Goal: Task Accomplishment & Management: Use online tool/utility

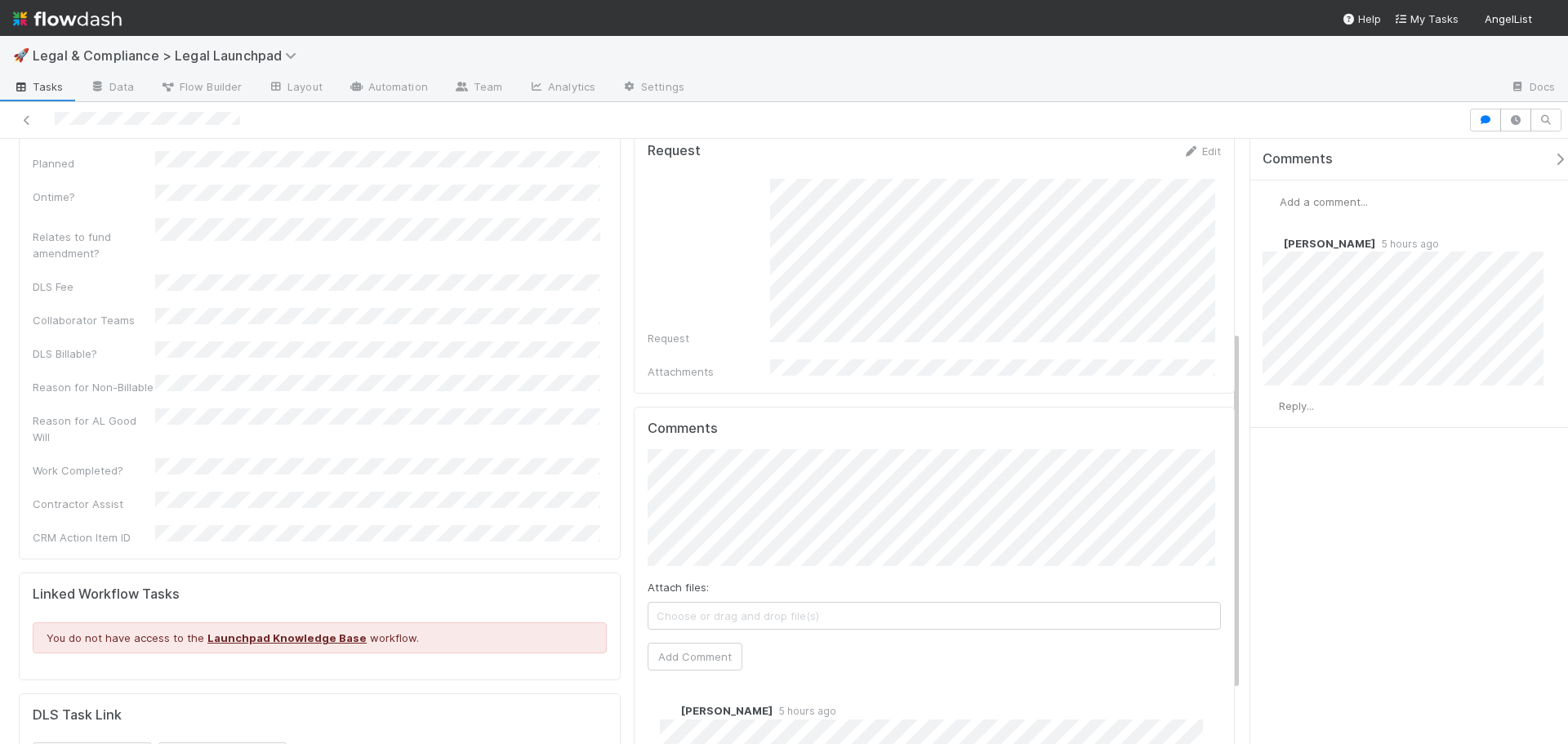
scroll to position [247, 0]
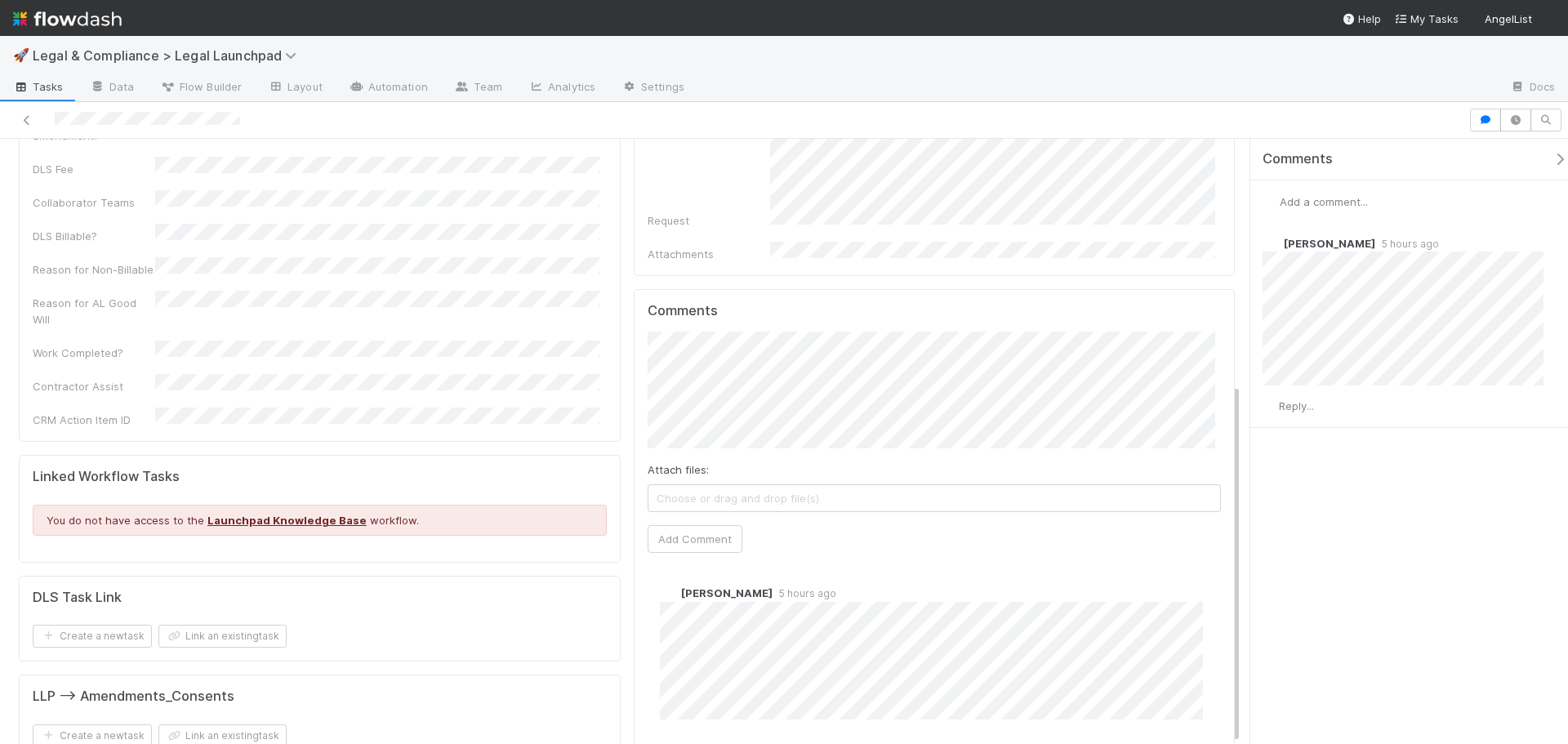
scroll to position [411, 0]
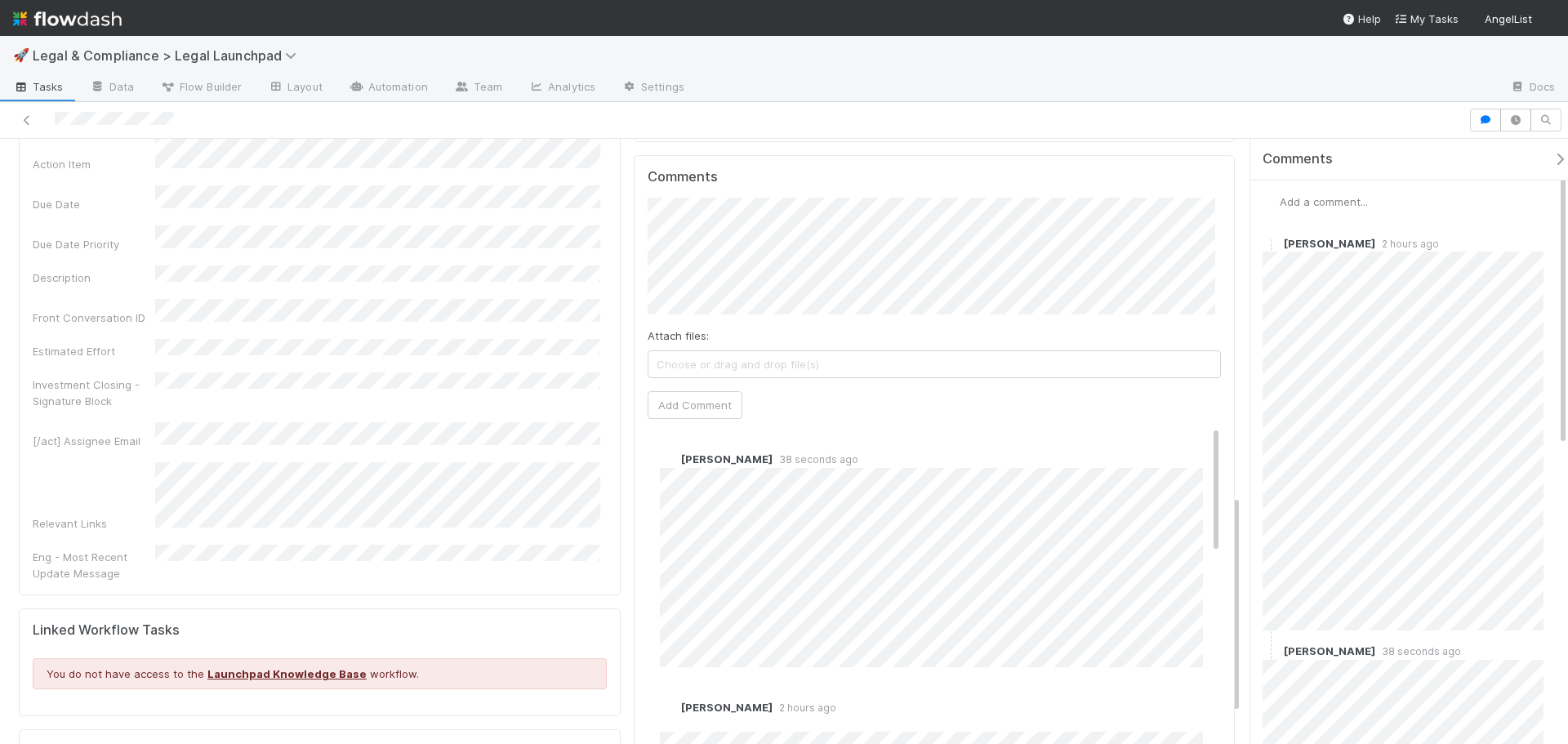
scroll to position [1062, 0]
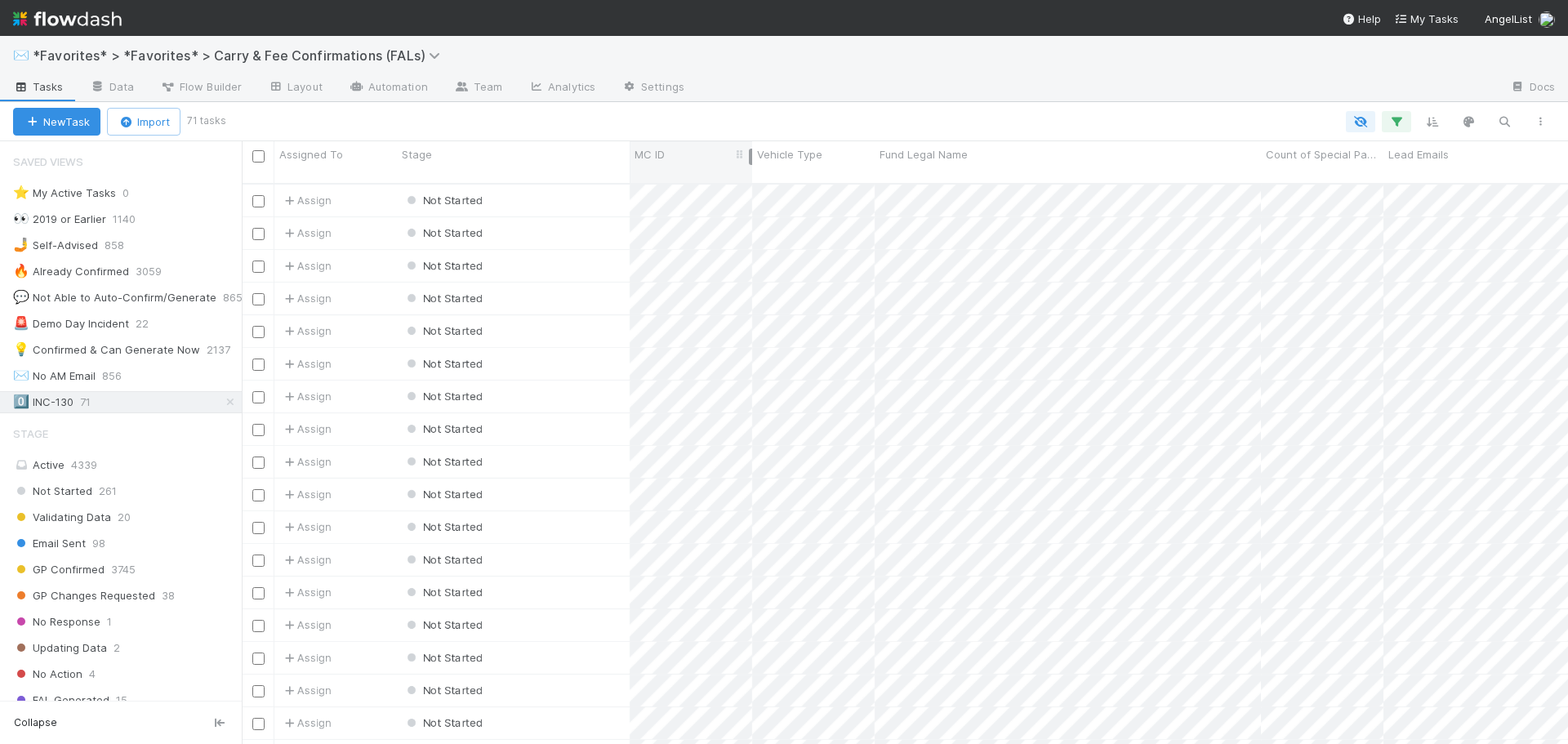
click at [752, 160] on div at bounding box center [750, 157] width 4 height 16
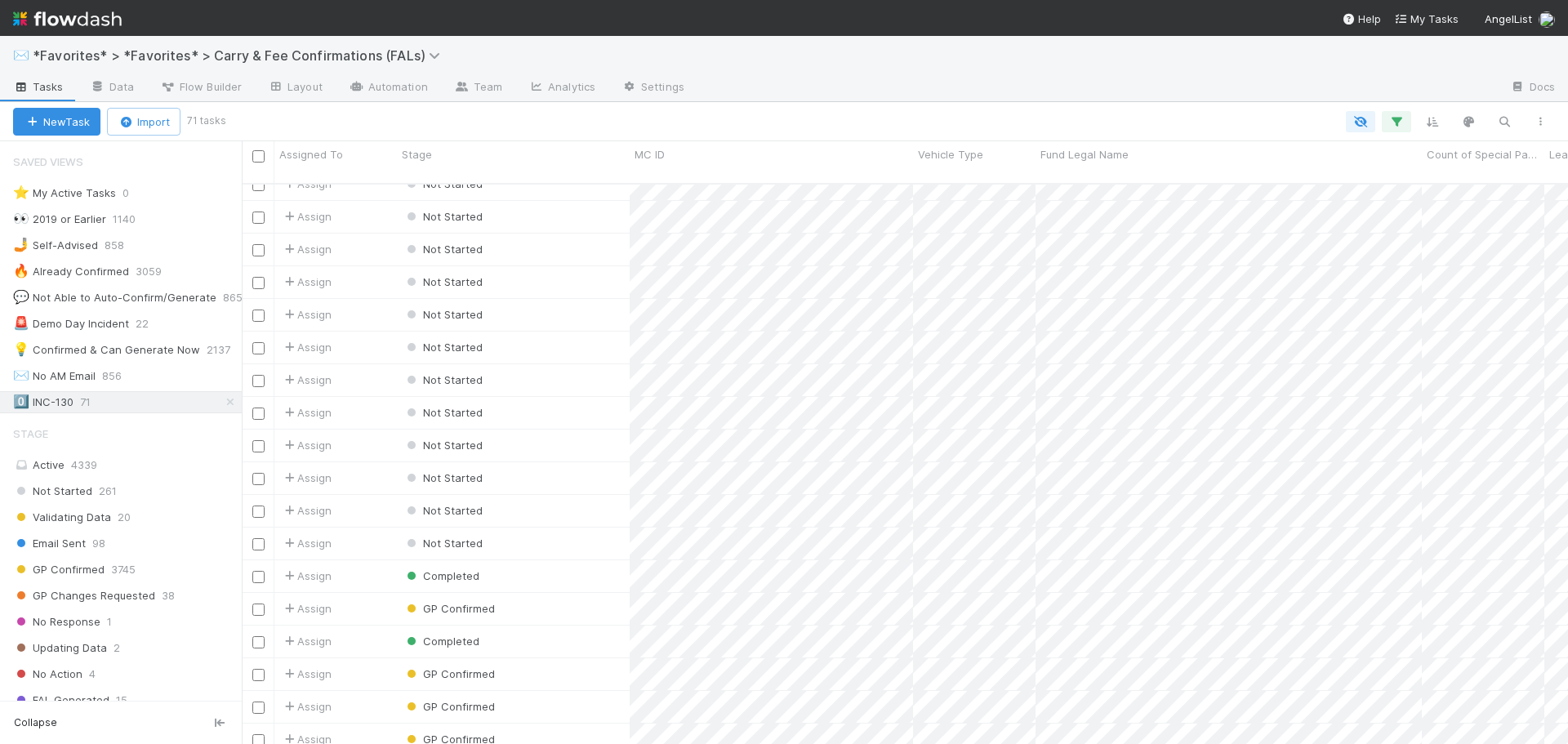
scroll to position [1758, 0]
click at [585, 561] on div "GP Confirmed" at bounding box center [513, 577] width 233 height 31
click at [536, 561] on div "GP Confirmed" at bounding box center [513, 577] width 233 height 31
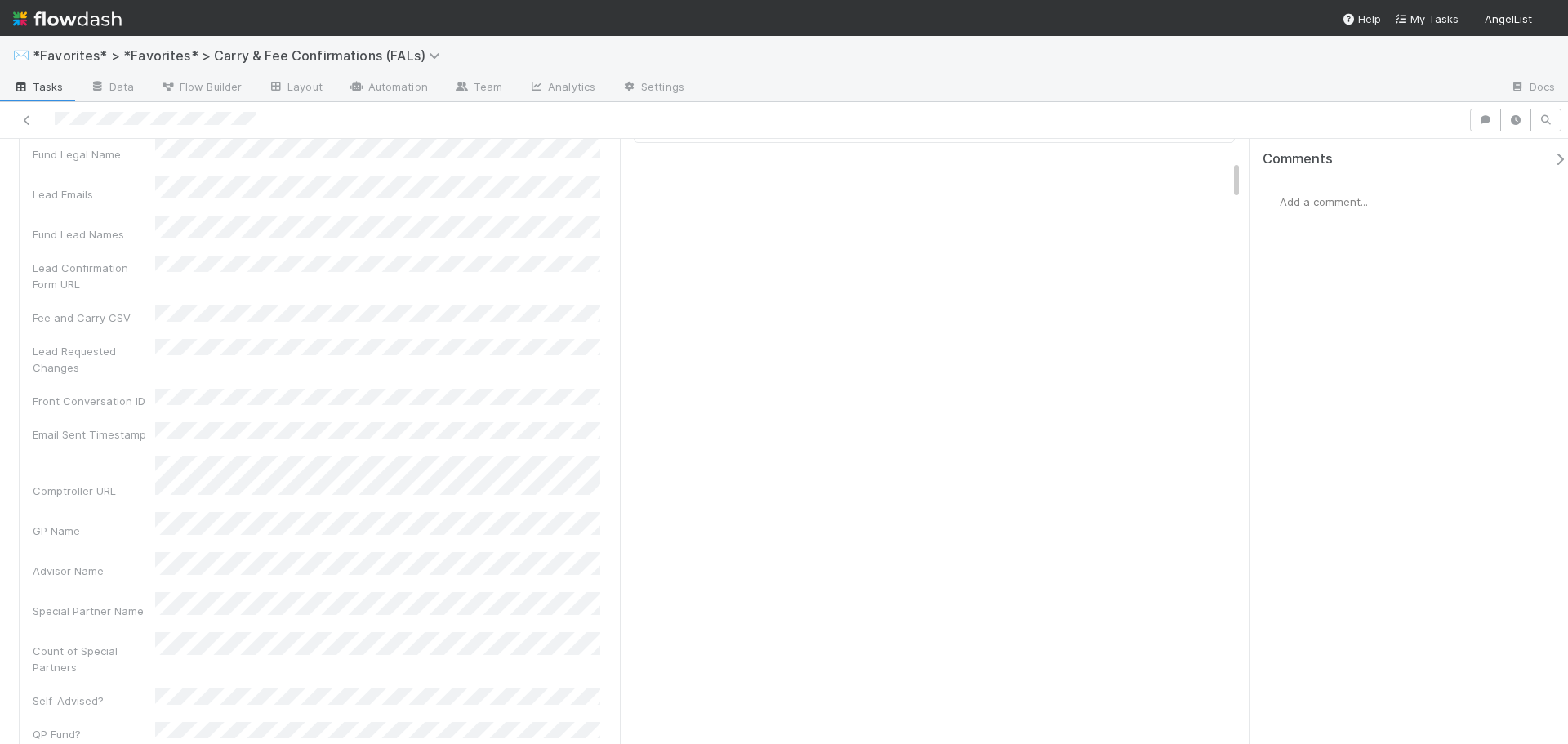
scroll to position [327, 0]
click at [112, 94] on link "Data" at bounding box center [112, 87] width 70 height 26
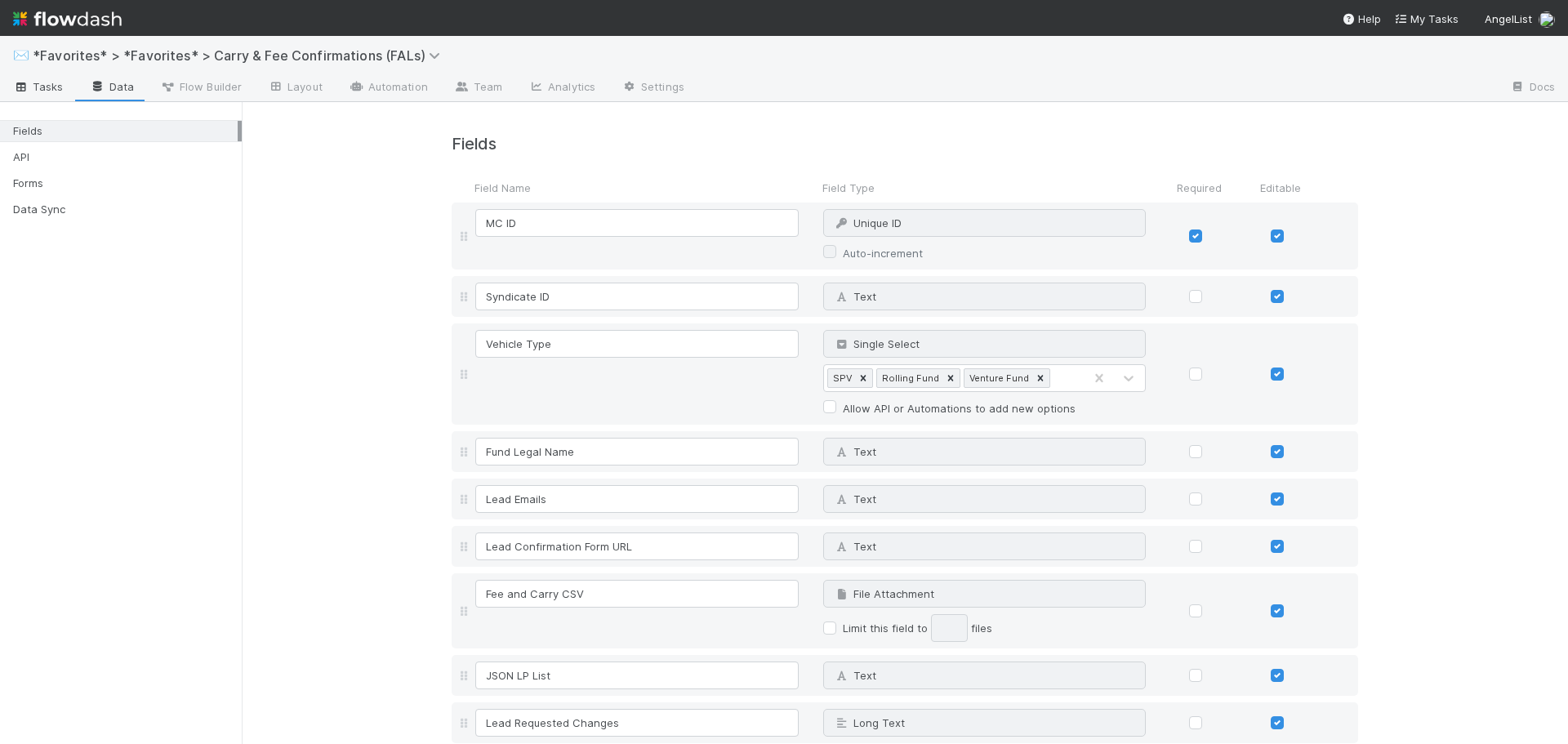
click at [66, 92] on link "Tasks" at bounding box center [38, 87] width 76 height 26
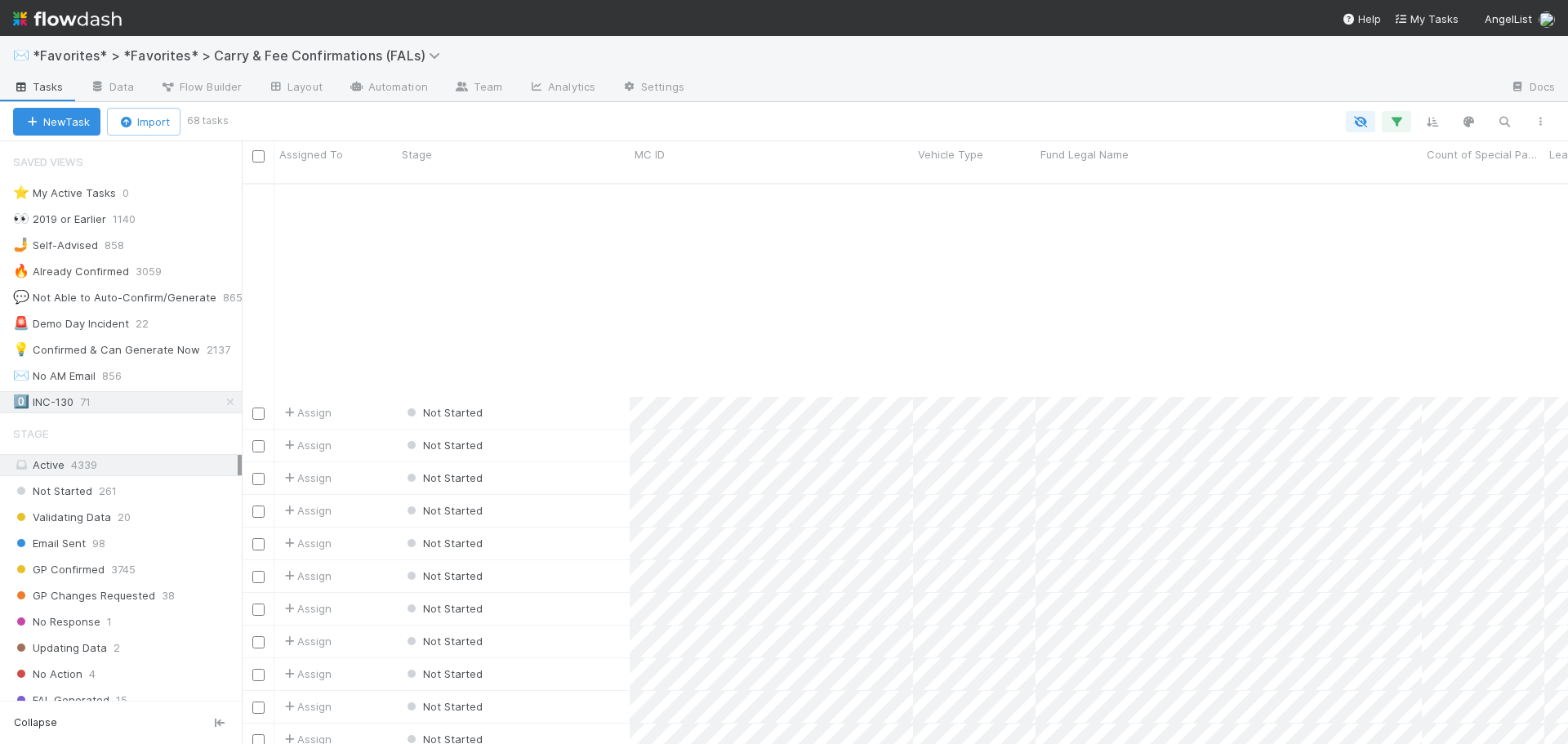
scroll to position [1660, 0]
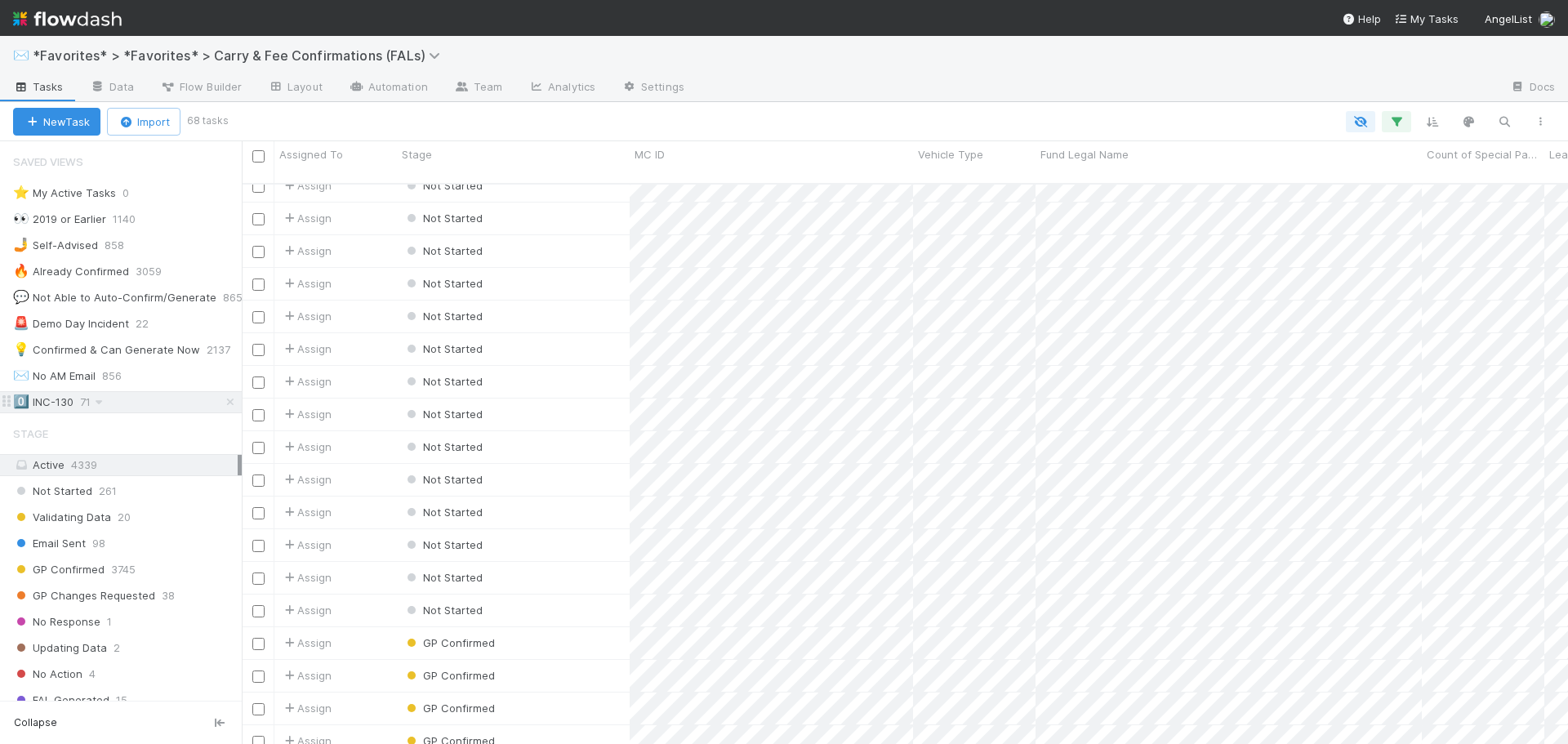
click at [112, 402] on div "0️⃣ INC-130 71" at bounding box center [128, 402] width 228 height 21
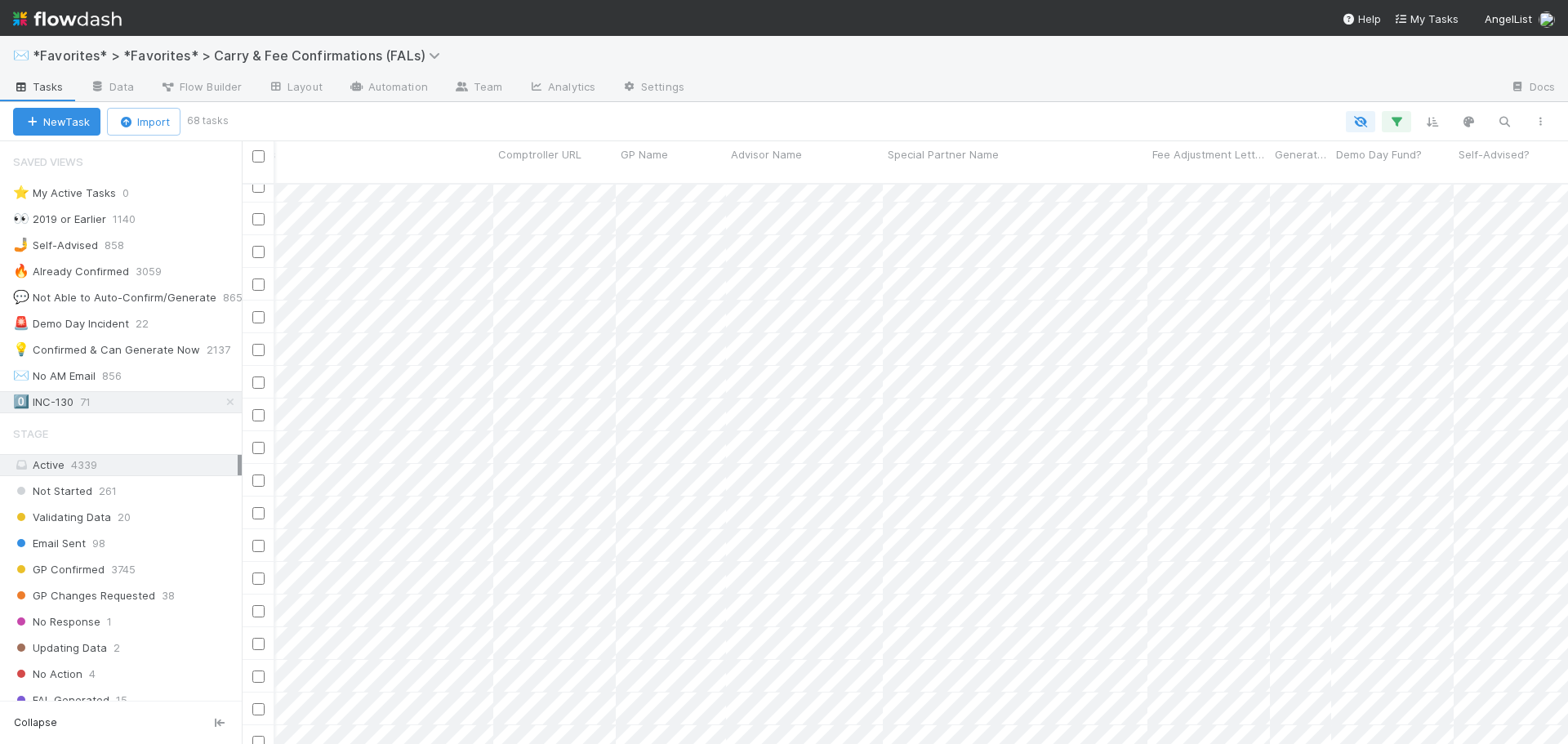
scroll to position [0, 0]
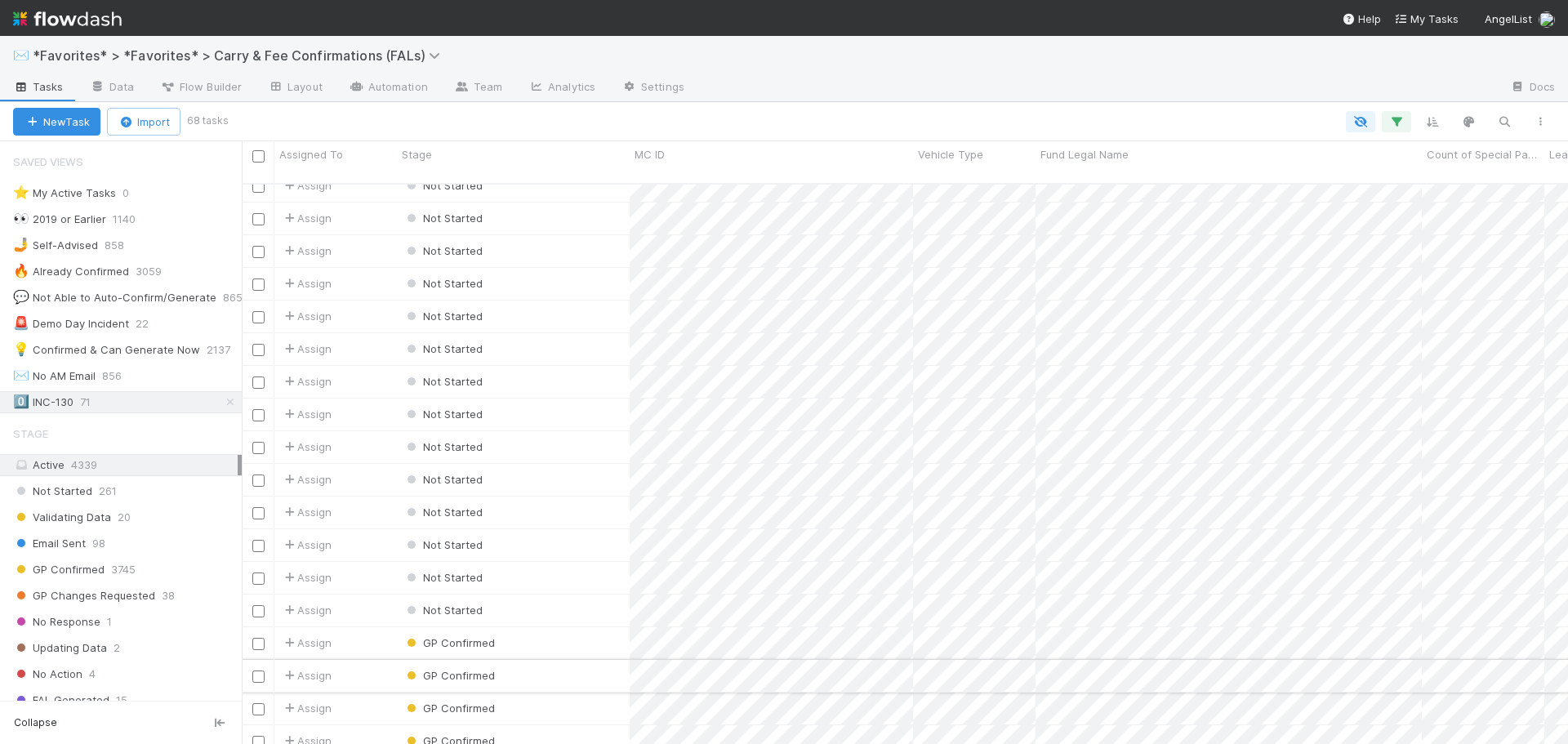
click at [561, 659] on div "GP Confirmed" at bounding box center [513, 675] width 233 height 31
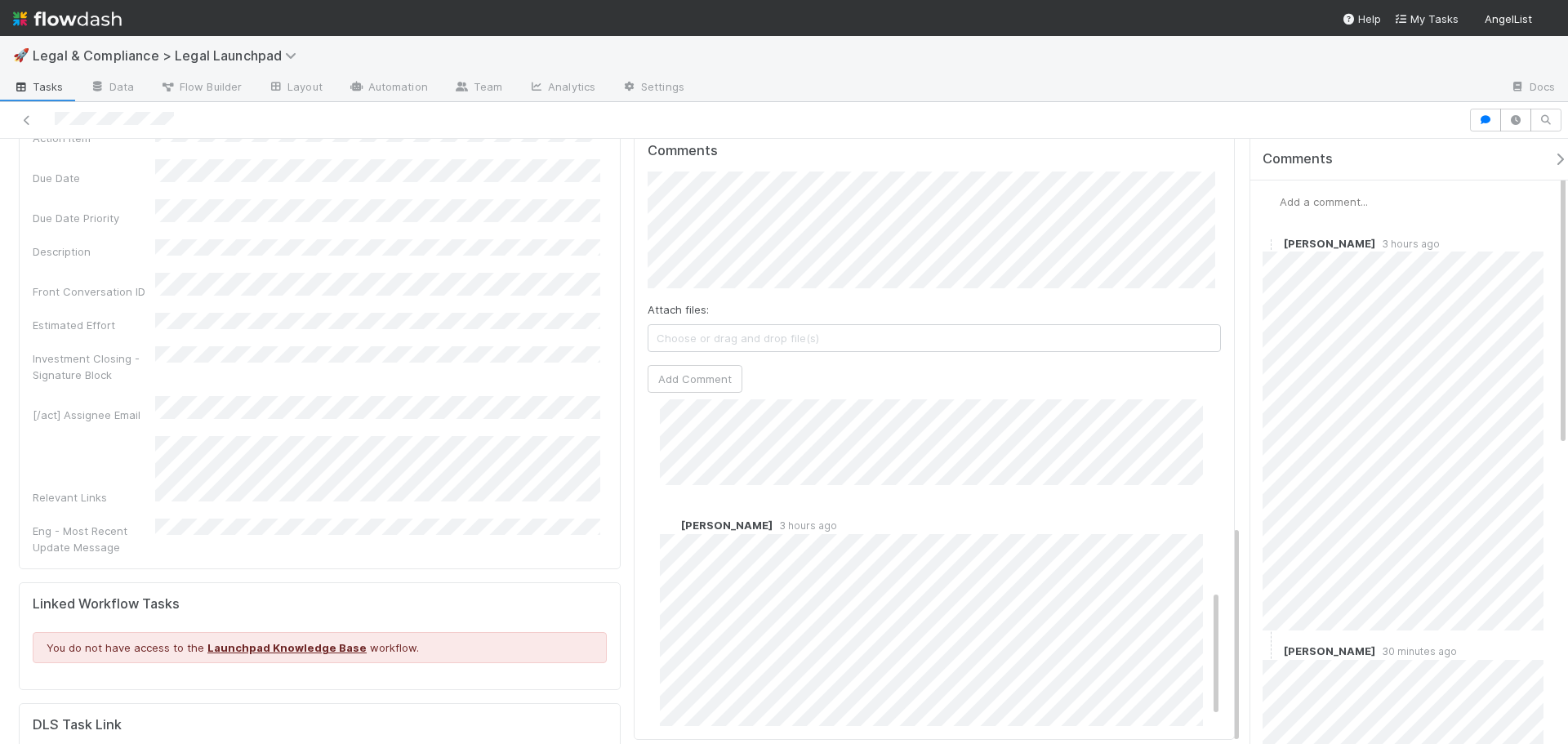
scroll to position [490, 0]
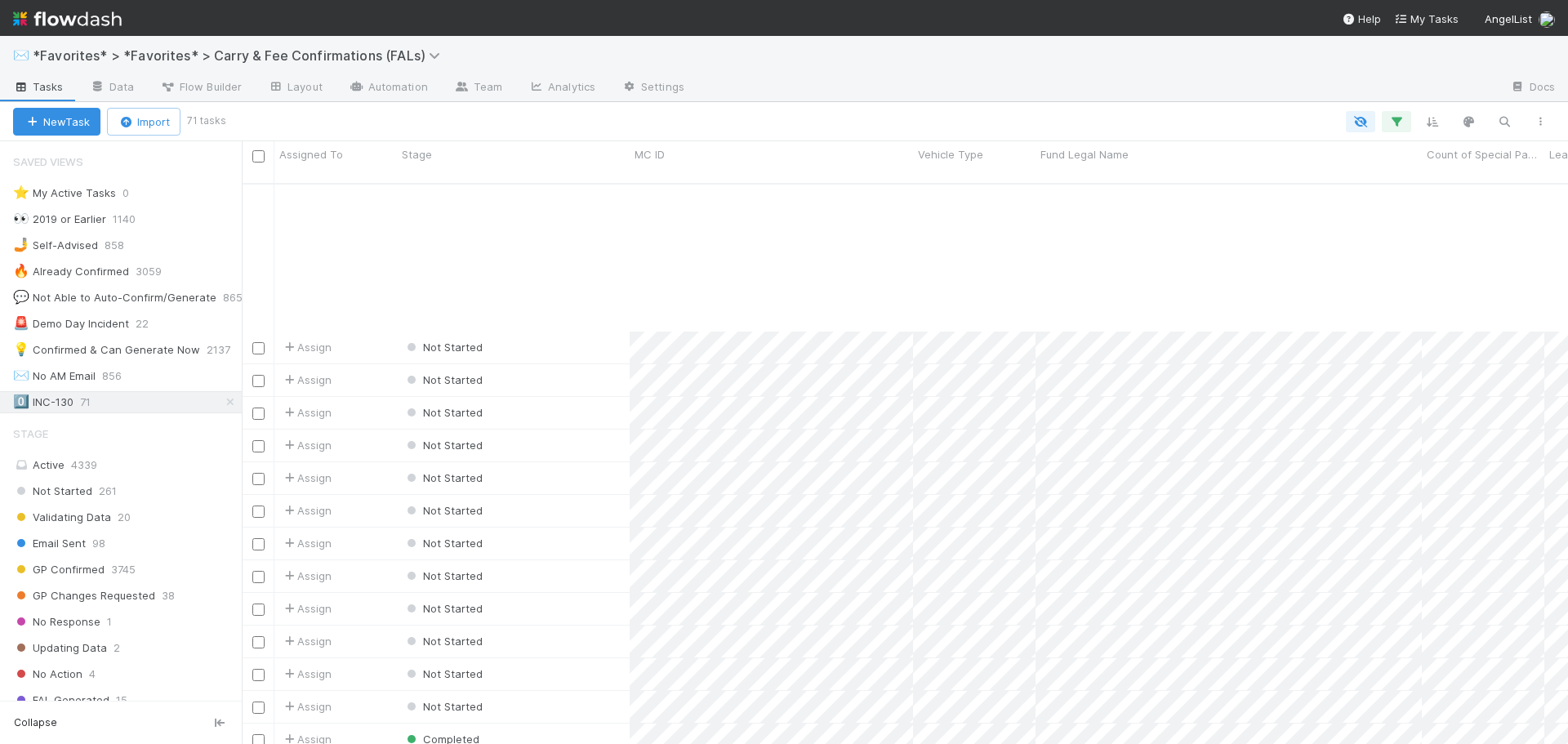
scroll to position [1758, 0]
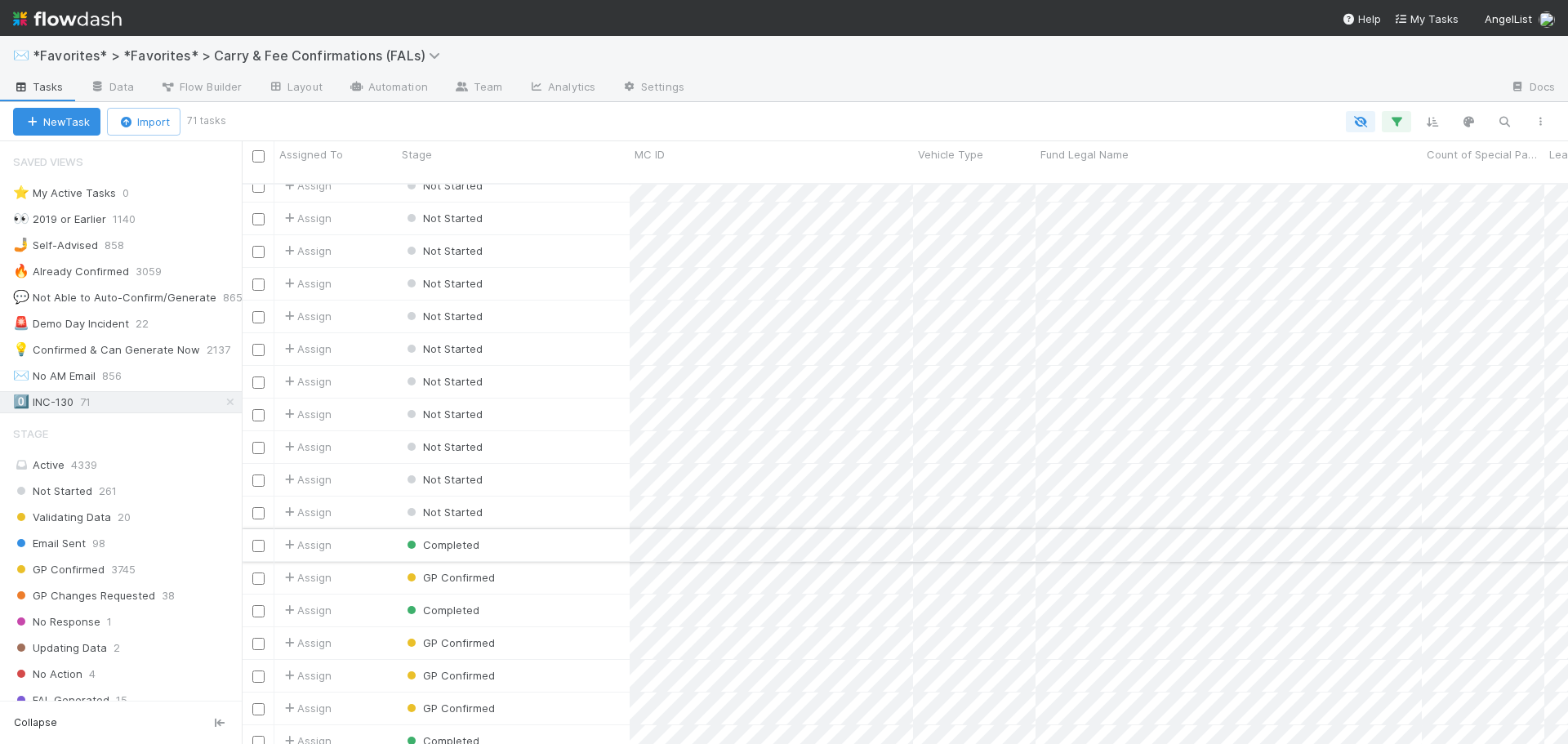
click at [565, 529] on div "Completed" at bounding box center [513, 544] width 233 height 31
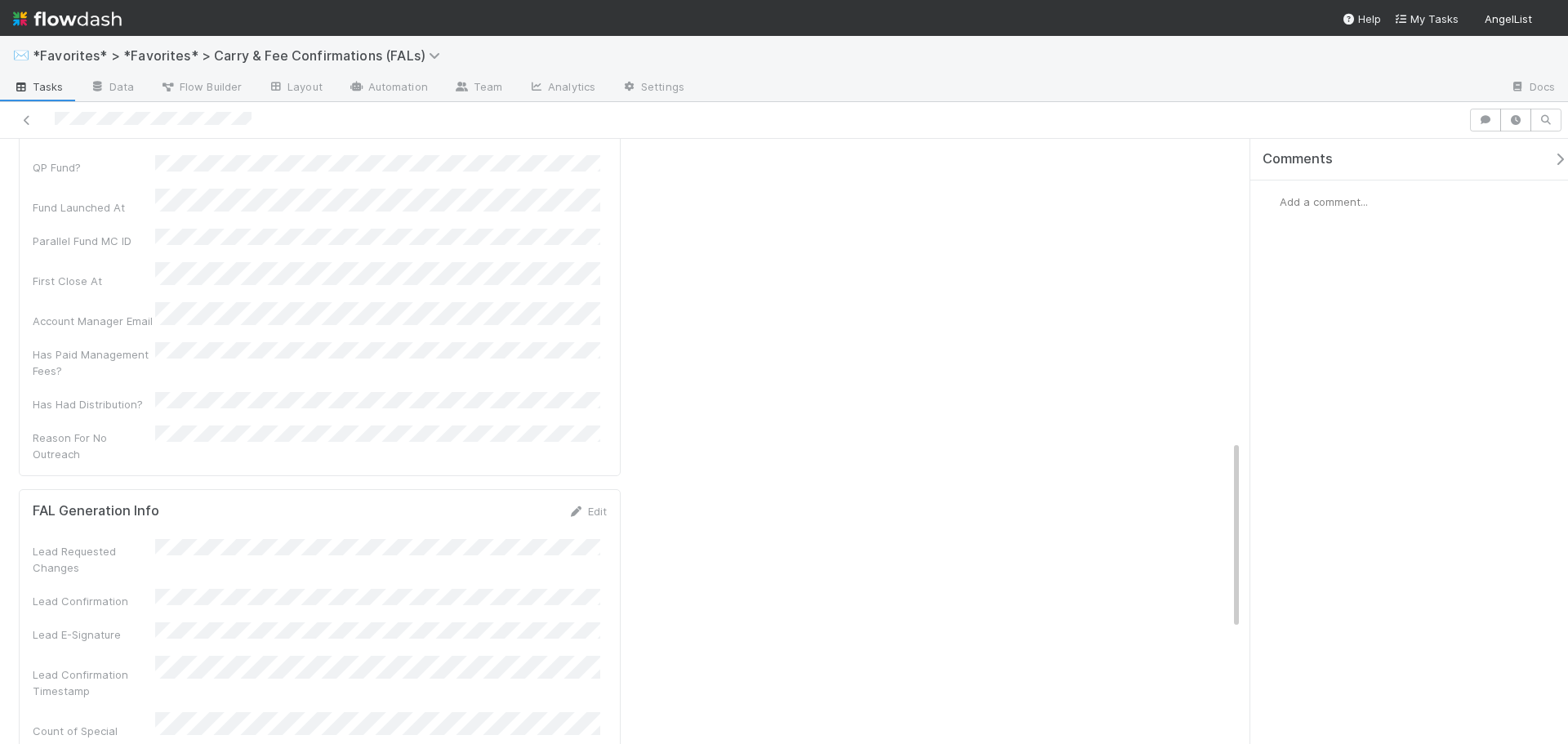
scroll to position [1325, 0]
